Goal: Find specific page/section: Find specific page/section

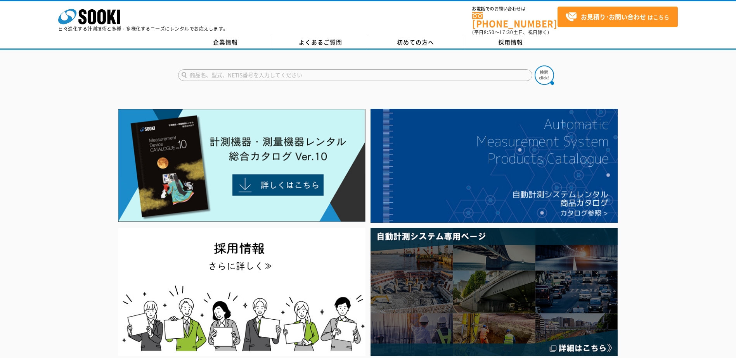
click at [302, 72] on input "text" at bounding box center [355, 75] width 354 height 12
type input "テクノテテスタ"
click at [534, 66] on button at bounding box center [543, 75] width 19 height 19
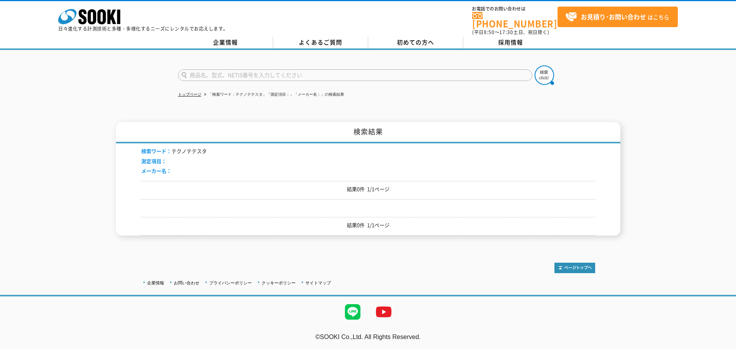
click at [216, 72] on input "text" at bounding box center [355, 75] width 354 height 12
type input "テクノテスター"
click at [534, 66] on button at bounding box center [543, 75] width 19 height 19
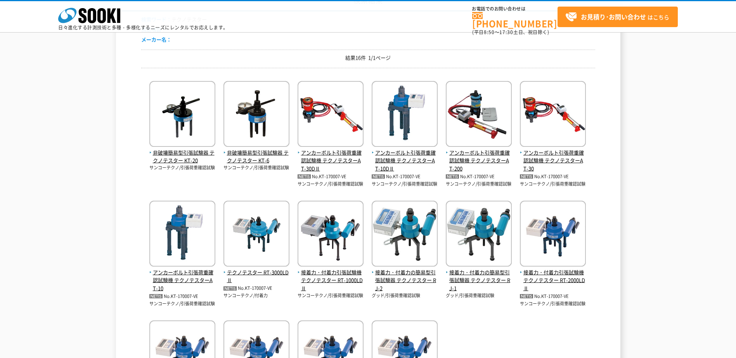
scroll to position [116, 0]
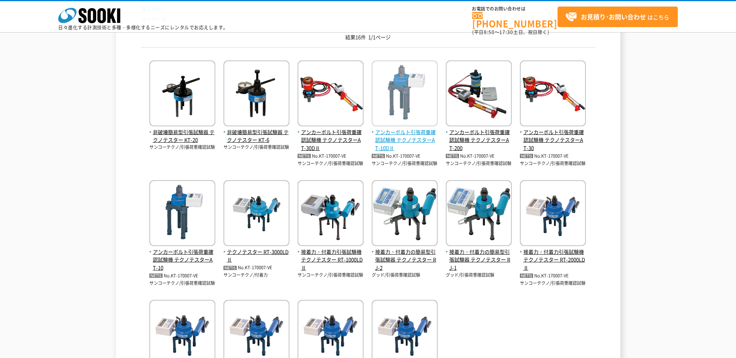
click at [406, 98] on img at bounding box center [404, 94] width 66 height 68
